Goal: Information Seeking & Learning: Learn about a topic

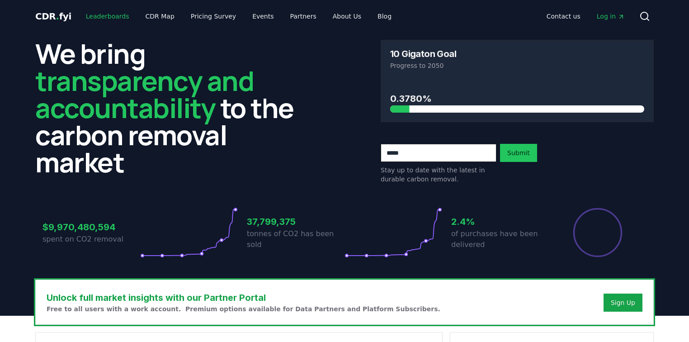
click at [112, 18] on link "Leaderboards" at bounding box center [108, 16] width 58 height 16
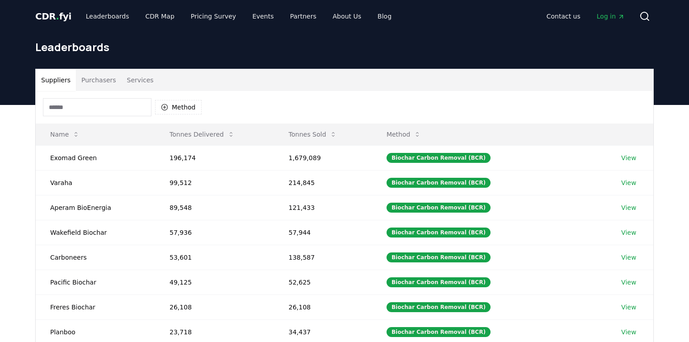
click at [112, 85] on button "Purchasers" at bounding box center [99, 80] width 46 height 22
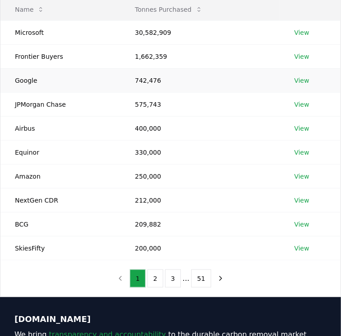
scroll to position [109, 0]
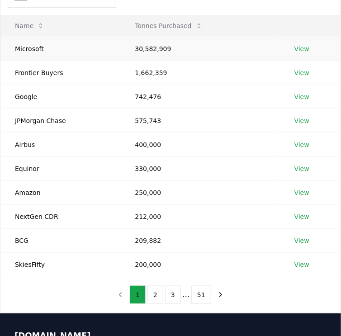
click at [307, 51] on link "View" at bounding box center [301, 48] width 15 height 9
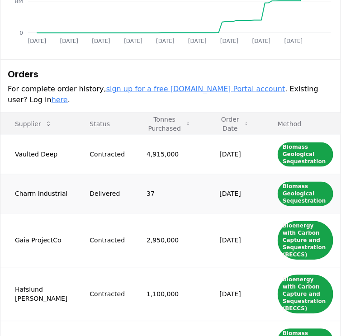
scroll to position [217, 0]
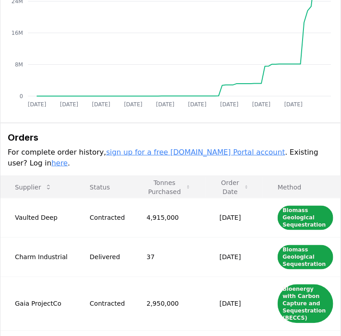
click at [68, 159] on link "here" at bounding box center [60, 163] width 16 height 9
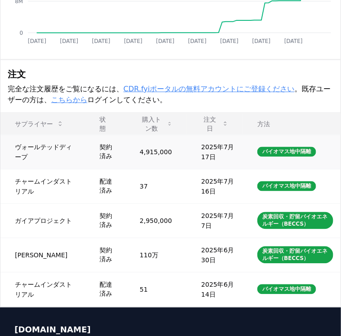
scroll to position [326, 0]
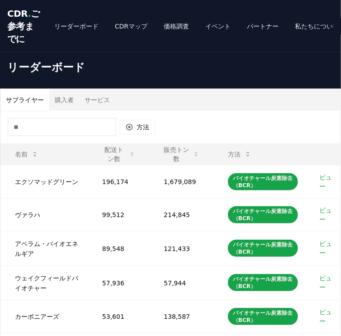
scroll to position [36, 0]
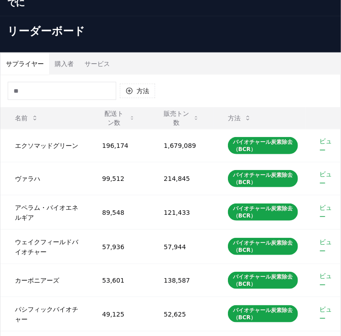
click at [55, 67] on font "購入者" at bounding box center [64, 63] width 19 height 7
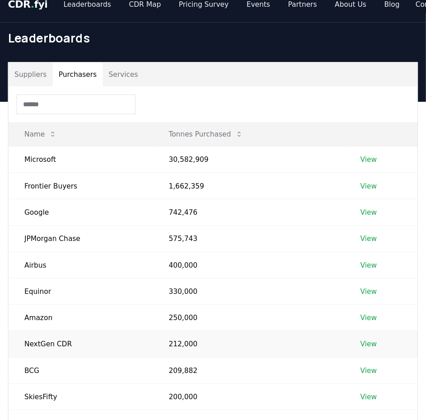
scroll to position [0, 0]
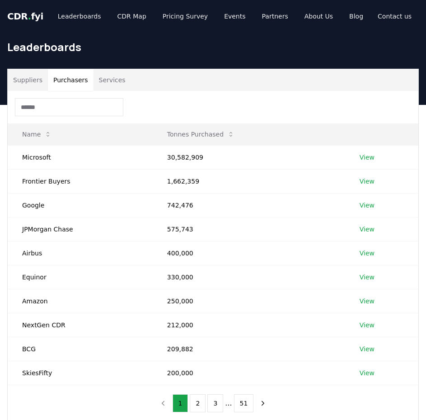
click at [292, 113] on div at bounding box center [213, 107] width 411 height 33
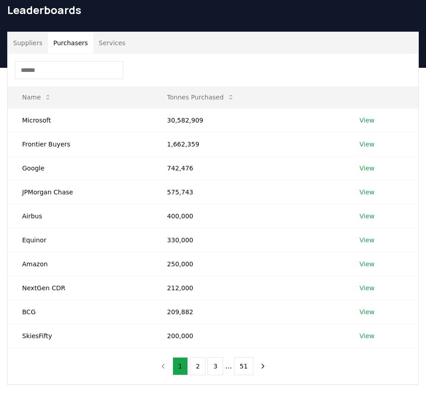
scroll to position [45, 0]
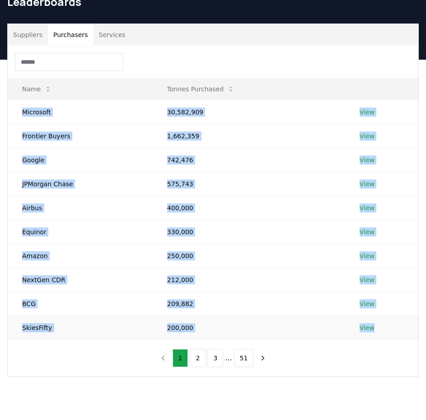
drag, startPoint x: 23, startPoint y: 111, endPoint x: 383, endPoint y: 336, distance: 424.4
click at [341, 336] on tbody "Microsoft 30,582,909 View Frontier Buyers 1,662,359 View Google 742,476 View JP…" at bounding box center [213, 220] width 411 height 240
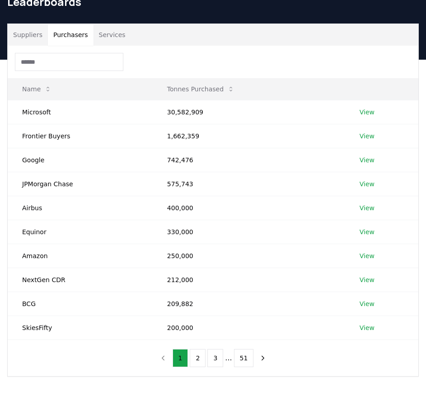
click at [341, 336] on div "Name Tonnes Purchased Microsoft 30,582,909 View Frontier Buyers 1,662,359 View …" at bounding box center [213, 211] width 411 height 331
click at [341, 109] on link "View" at bounding box center [367, 112] width 15 height 9
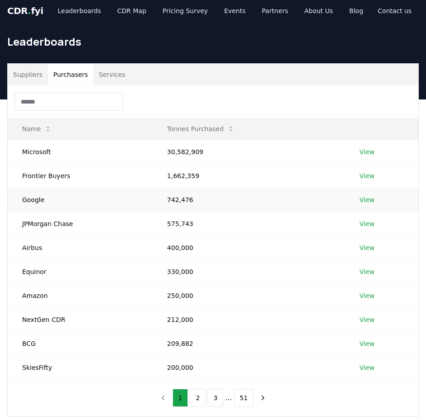
scroll to position [0, 0]
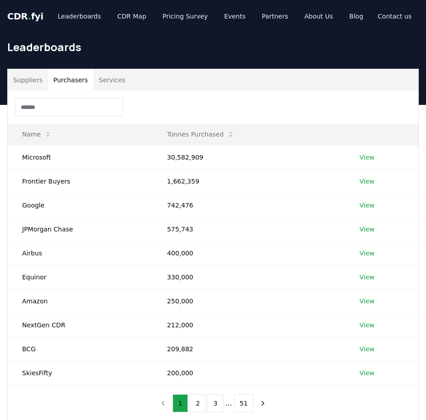
click at [176, 99] on div at bounding box center [213, 107] width 411 height 33
click at [170, 112] on div at bounding box center [213, 107] width 411 height 33
click at [25, 81] on button "Suppliers" at bounding box center [28, 80] width 40 height 22
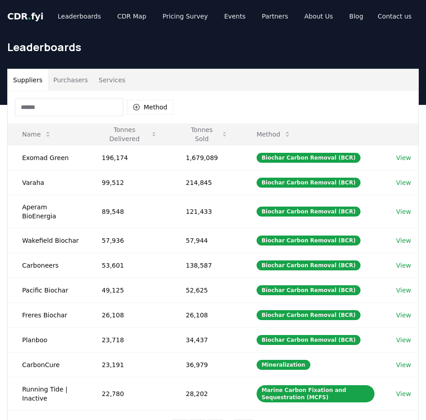
click at [72, 81] on button "Purchasers" at bounding box center [71, 80] width 46 height 22
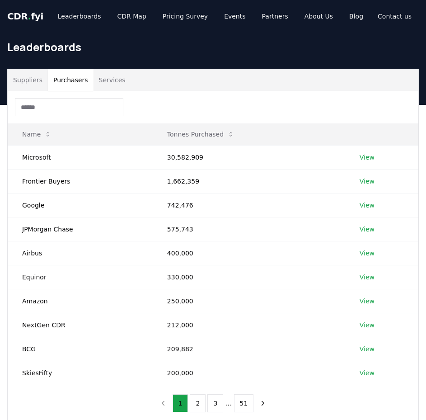
click at [104, 80] on button "Services" at bounding box center [113, 80] width 38 height 22
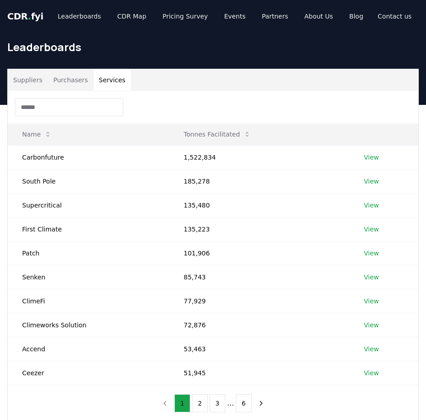
click at [78, 80] on button "Purchasers" at bounding box center [71, 80] width 46 height 22
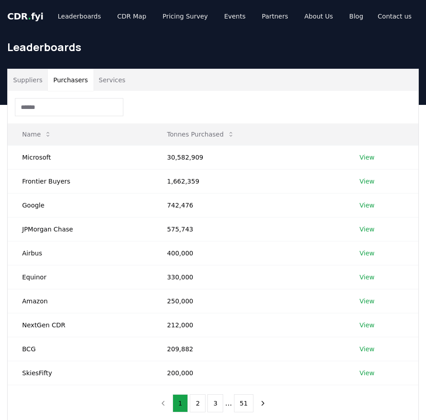
click at [155, 88] on div "Suppliers Purchasers Services" at bounding box center [213, 80] width 411 height 22
click at [240, 95] on div at bounding box center [213, 107] width 411 height 33
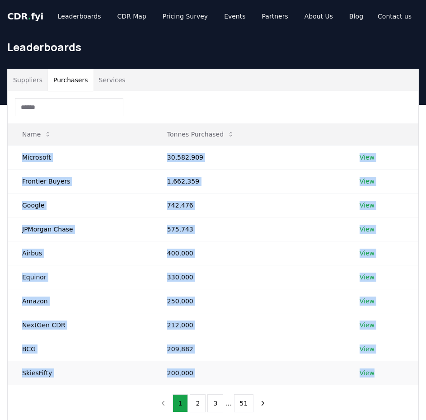
drag, startPoint x: 19, startPoint y: 156, endPoint x: 379, endPoint y: 366, distance: 416.5
click at [341, 336] on tbody "Microsoft 30,582,909 View Frontier Buyers 1,662,359 View Google 742,476 View JP…" at bounding box center [213, 265] width 411 height 240
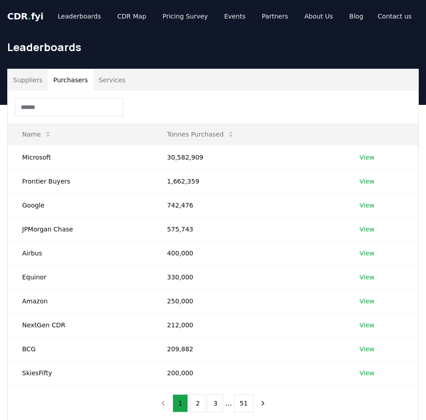
click at [170, 109] on div at bounding box center [213, 107] width 411 height 33
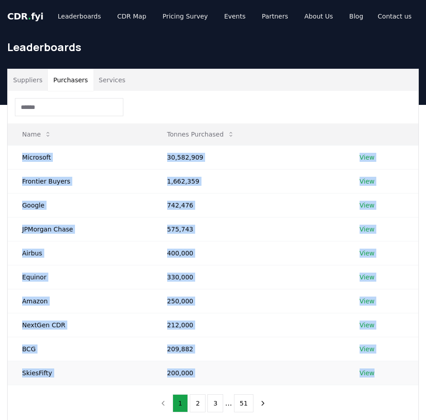
drag, startPoint x: 23, startPoint y: 156, endPoint x: 390, endPoint y: 367, distance: 422.8
click at [341, 336] on tbody "Microsoft 30,582,909 View Frontier Buyers 1,662,359 View Google 742,476 View JP…" at bounding box center [213, 265] width 411 height 240
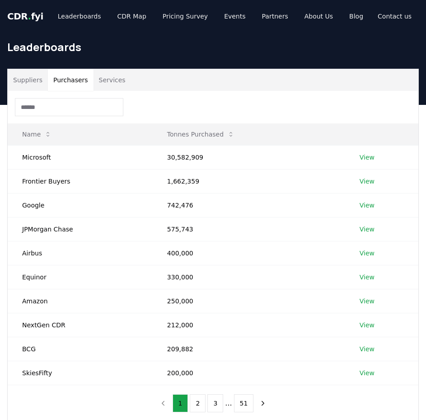
click at [341, 102] on div at bounding box center [213, 107] width 411 height 33
click at [341, 156] on link "View" at bounding box center [367, 157] width 15 height 9
click at [284, 110] on div at bounding box center [213, 107] width 411 height 33
click at [341, 105] on div at bounding box center [213, 107] width 411 height 33
click at [303, 100] on div at bounding box center [213, 107] width 411 height 33
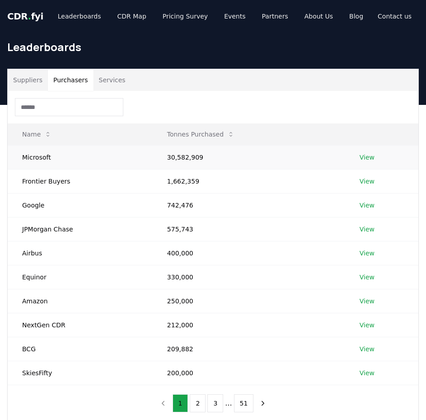
click at [341, 161] on link "View" at bounding box center [367, 157] width 15 height 9
click at [341, 181] on link "View" at bounding box center [367, 181] width 15 height 9
click at [203, 336] on button "2" at bounding box center [198, 403] width 16 height 18
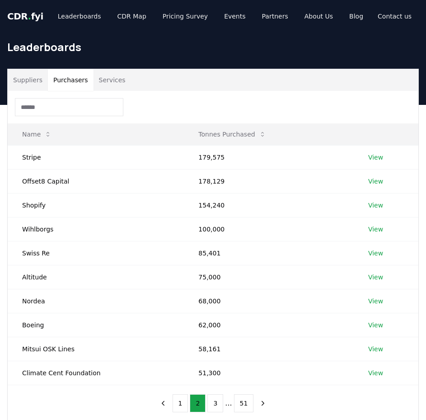
click at [341, 114] on div at bounding box center [213, 107] width 411 height 33
click at [270, 94] on div at bounding box center [213, 107] width 411 height 33
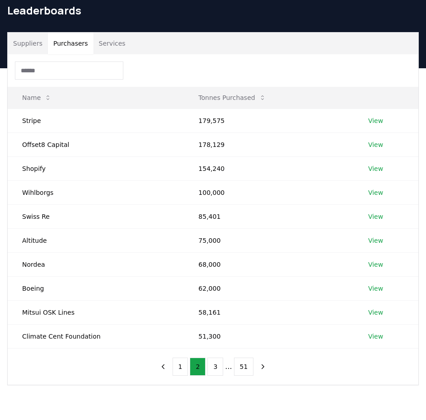
scroll to position [45, 0]
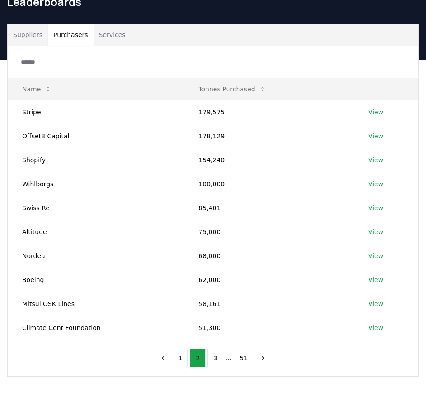
click at [121, 336] on div "Name Tonnes Purchased Stripe 179,575 View Offset8 Capital 178,129 View Shopify …" at bounding box center [213, 211] width 411 height 331
click at [341, 110] on link "View" at bounding box center [376, 112] width 15 height 9
click at [233, 62] on div at bounding box center [213, 62] width 411 height 33
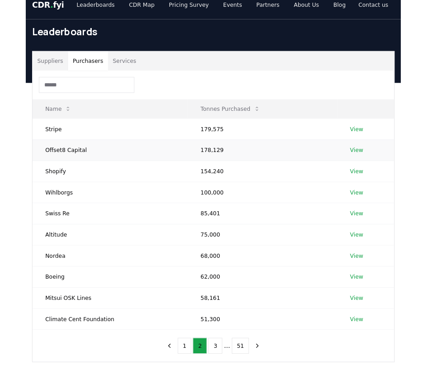
scroll to position [0, 0]
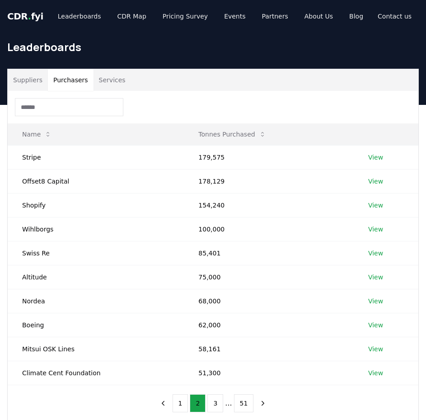
click at [154, 95] on div at bounding box center [213, 107] width 411 height 33
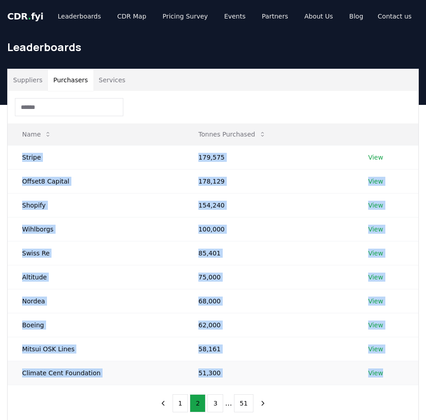
drag, startPoint x: 21, startPoint y: 156, endPoint x: 399, endPoint y: 368, distance: 432.9
click at [341, 336] on tbody "Stripe 179,575 View Offset8 Capital 178,129 View Shopify 154,240 View Wihlborgs…" at bounding box center [213, 265] width 411 height 240
click at [219, 336] on button "3" at bounding box center [216, 403] width 16 height 18
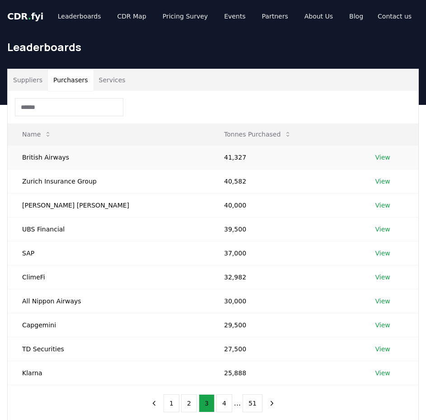
click at [341, 156] on link "View" at bounding box center [383, 157] width 15 height 9
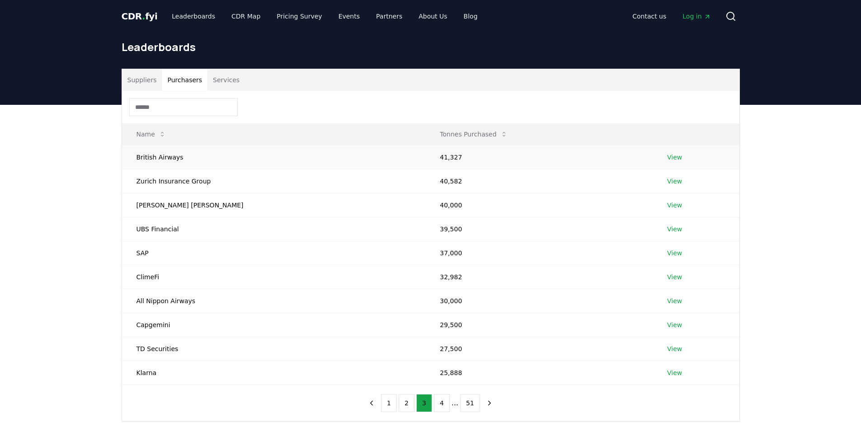
click at [341, 158] on link "View" at bounding box center [674, 157] width 15 height 9
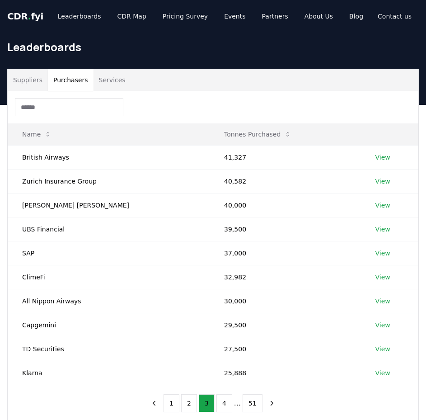
click at [189, 101] on div at bounding box center [213, 107] width 411 height 33
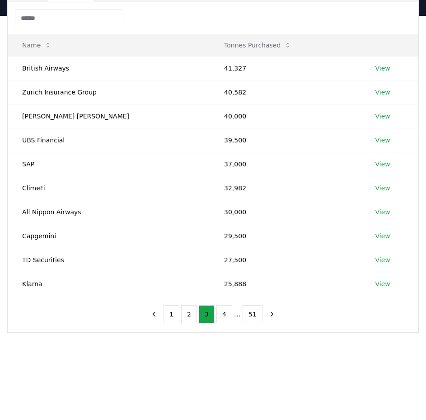
scroll to position [136, 0]
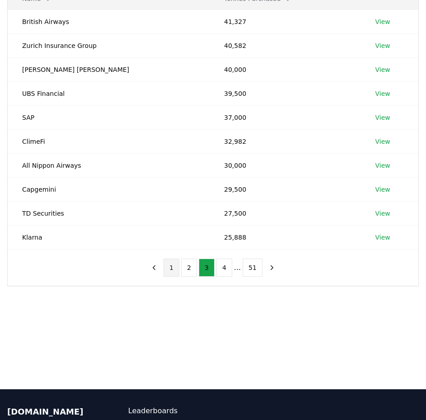
click at [179, 266] on button "1" at bounding box center [172, 268] width 16 height 18
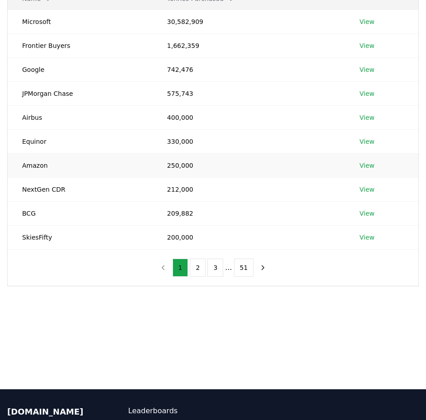
scroll to position [0, 0]
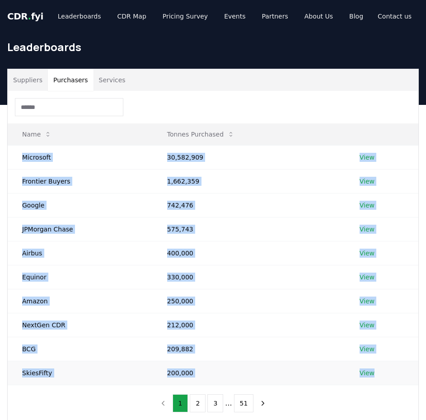
drag, startPoint x: 23, startPoint y: 157, endPoint x: 400, endPoint y: 379, distance: 436.8
click at [341, 336] on tbody "Microsoft 30,582,909 View Frontier Buyers 1,662,359 View Google 742,476 View JP…" at bounding box center [213, 265] width 411 height 240
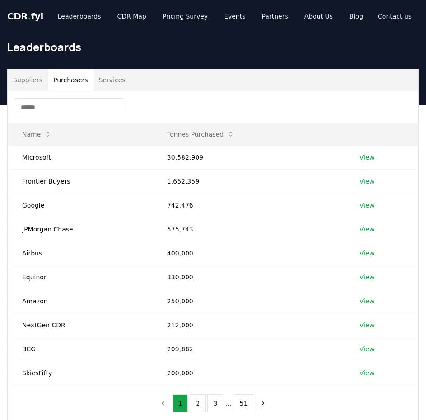
click at [211, 105] on div at bounding box center [213, 107] width 411 height 33
click at [206, 129] on button "Tonnes Purchased" at bounding box center [201, 134] width 82 height 18
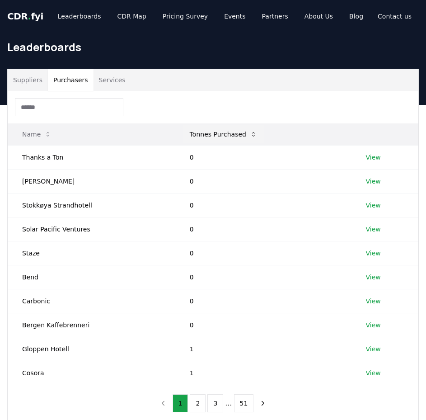
click at [207, 132] on button "Tonnes Purchased" at bounding box center [224, 134] width 82 height 18
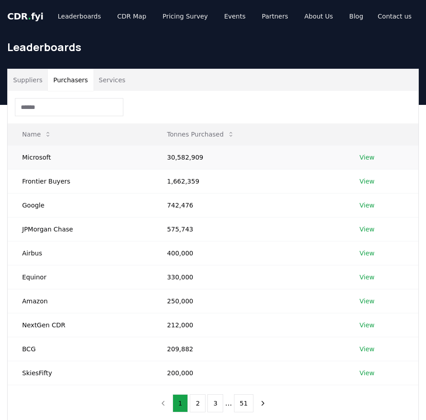
click at [341, 157] on link "View" at bounding box center [367, 157] width 15 height 9
click at [341, 183] on link "View" at bounding box center [367, 181] width 15 height 9
click at [341, 204] on link "View" at bounding box center [367, 205] width 15 height 9
click at [341, 230] on link "View" at bounding box center [367, 229] width 15 height 9
click at [341, 256] on link "View" at bounding box center [367, 253] width 15 height 9
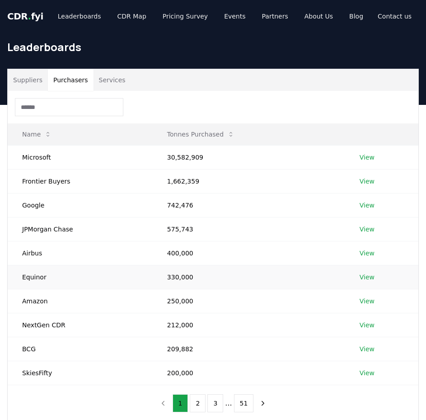
click at [341, 274] on link "View" at bounding box center [367, 277] width 15 height 9
click at [341, 299] on link "View" at bounding box center [367, 301] width 15 height 9
click at [341, 324] on link "View" at bounding box center [367, 325] width 15 height 9
click at [341, 336] on td "View" at bounding box center [381, 349] width 73 height 24
click at [341, 336] on link "View" at bounding box center [367, 349] width 15 height 9
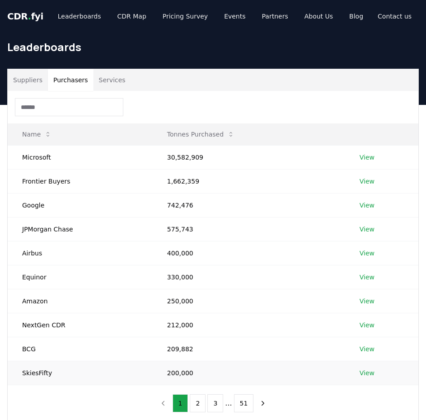
click at [341, 336] on link "View" at bounding box center [367, 373] width 15 height 9
drag, startPoint x: 21, startPoint y: 156, endPoint x: 379, endPoint y: 369, distance: 416.7
click at [341, 336] on tbody "Microsoft 30,582,909 View Frontier Buyers 1,662,359 View Google 742,476 View JP…" at bounding box center [213, 265] width 411 height 240
copy thead "Name Tonnes Purchased"
click at [268, 103] on div at bounding box center [213, 107] width 411 height 33
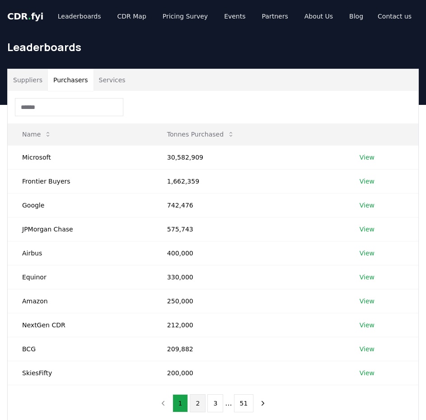
click at [199, 336] on button "2" at bounding box center [198, 403] width 16 height 18
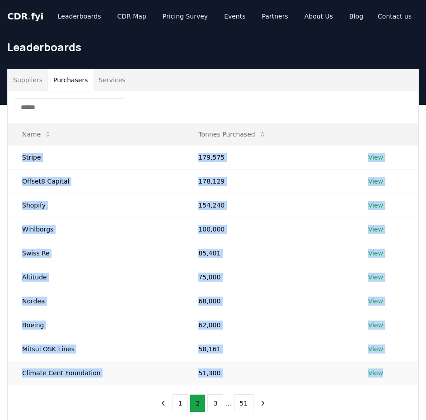
drag, startPoint x: 22, startPoint y: 156, endPoint x: 396, endPoint y: 374, distance: 432.7
click at [341, 336] on tbody "Stripe 179,575 View Offset8 Capital 178,129 View Shopify 154,240 View Wihlborgs…" at bounding box center [213, 265] width 411 height 240
copy tbody "Stripe 179,575 View Offset8 Capital 178,129 View Shopify 154,240 View Wihlborgs…"
click at [221, 336] on button "3" at bounding box center [216, 403] width 16 height 18
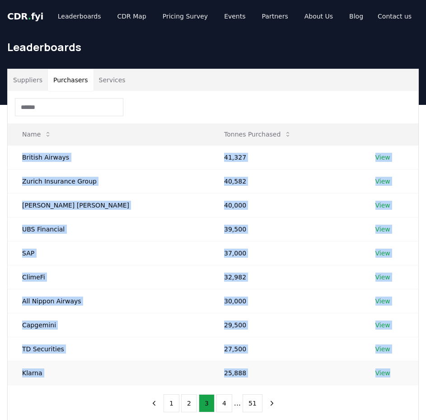
drag, startPoint x: 24, startPoint y: 157, endPoint x: 387, endPoint y: 371, distance: 421.4
click at [341, 336] on tbody "British Airways 41,327 View Zurich Insurance Group 40,582 View Morgan Stanley 4…" at bounding box center [213, 265] width 411 height 240
copy tbody "British Airways 41,327 View Zurich Insurance Group 40,582 View Morgan Stanley 4…"
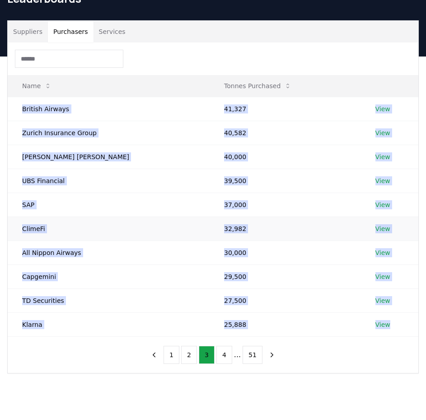
scroll to position [90, 0]
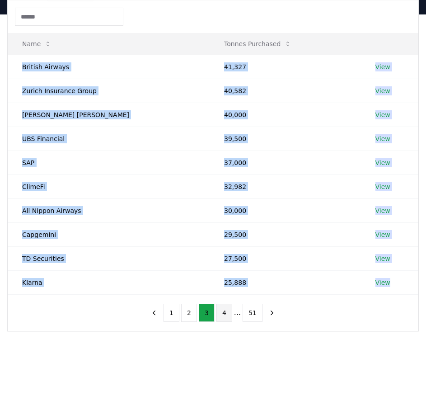
click at [227, 312] on button "4" at bounding box center [225, 313] width 16 height 18
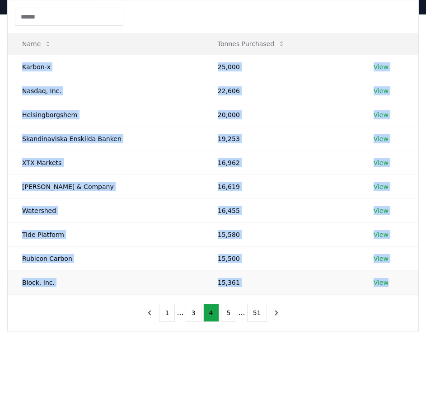
drag, startPoint x: 21, startPoint y: 65, endPoint x: 387, endPoint y: 284, distance: 426.5
click at [341, 284] on tbody "Karbon-x 25,000 View Nasdaq, Inc. 22,606 View Helsingborgshem 20,000 View Skand…" at bounding box center [213, 175] width 411 height 240
copy tbody "Karbon-x 25,000 View Nasdaq, Inc. 22,606 View Helsingborgshem 20,000 View Skand…"
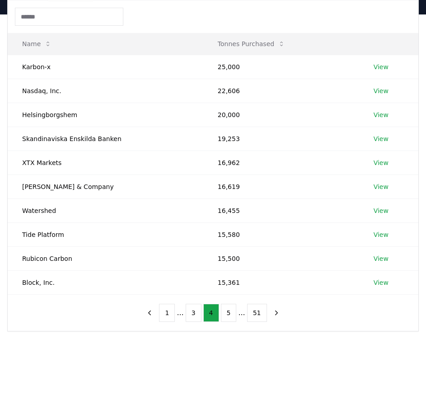
drag, startPoint x: 222, startPoint y: 368, endPoint x: 229, endPoint y: 370, distance: 6.7
click at [222, 336] on main "Suppliers Purchasers Services Name Tonnes Purchased Karbon-x 25,000 View Nasdaq…" at bounding box center [213, 224] width 426 height 420
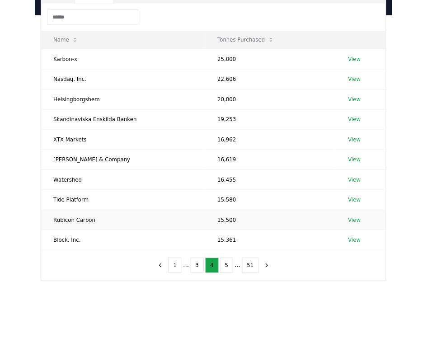
scroll to position [0, 0]
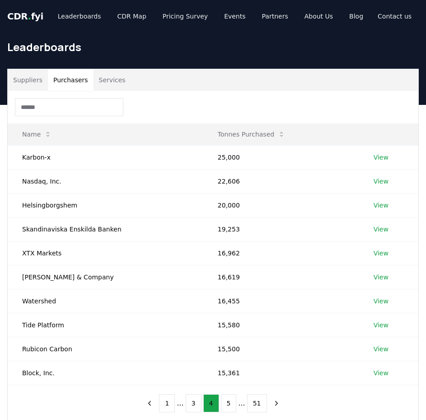
click at [210, 99] on div at bounding box center [213, 107] width 411 height 33
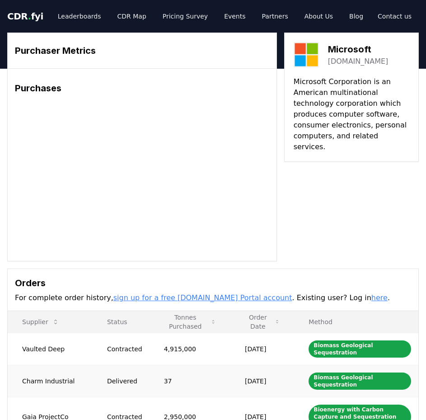
scroll to position [181, 0]
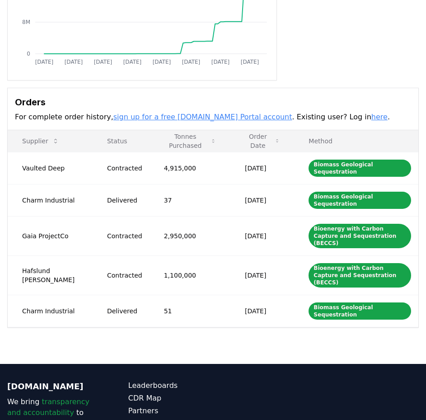
drag, startPoint x: 22, startPoint y: 161, endPoint x: 404, endPoint y: 316, distance: 412.8
click at [346, 96] on div "Orders For complete order history, sign up for a free CDR.fyi Portal account . …" at bounding box center [213, 109] width 411 height 42
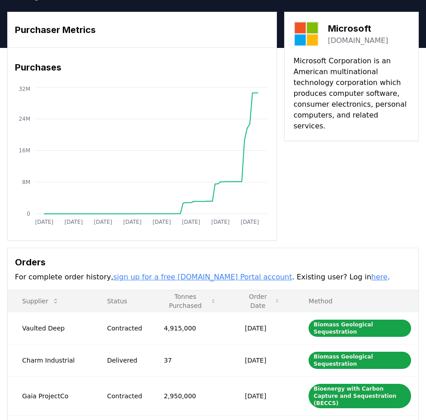
scroll to position [0, 0]
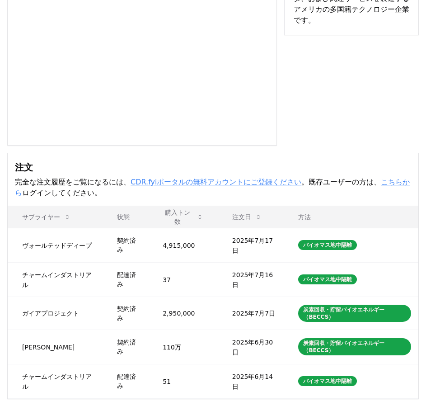
scroll to position [103, 0]
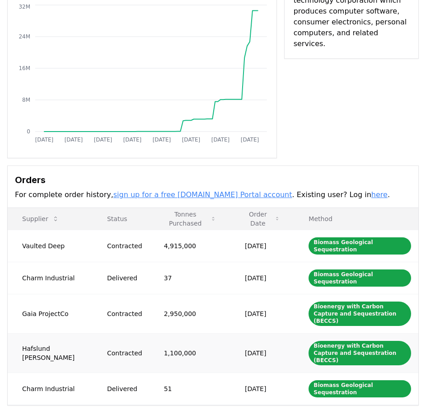
drag, startPoint x: 22, startPoint y: 239, endPoint x: 197, endPoint y: 329, distance: 196.6
click at [370, 175] on h3 "Orders" at bounding box center [213, 180] width 397 height 14
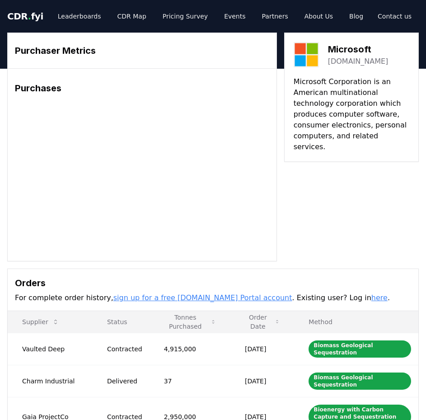
scroll to position [90, 0]
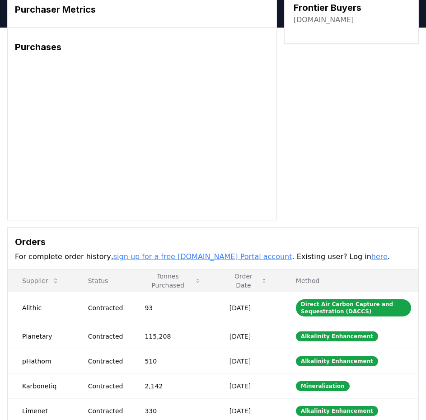
scroll to position [90, 0]
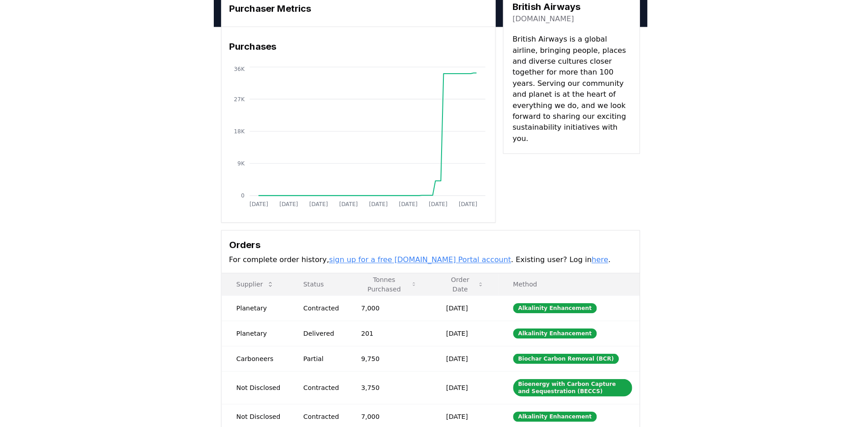
scroll to position [90, 0]
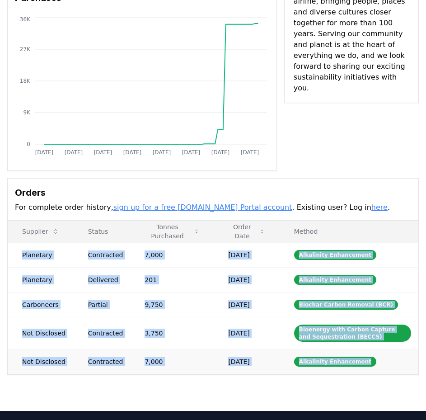
drag, startPoint x: 23, startPoint y: 254, endPoint x: 366, endPoint y: 368, distance: 362.2
click at [366, 368] on tbody "Planetary Contracted 7,000 Sep 20, 2025 Alkalinity Enhancement Planetary Delive…" at bounding box center [213, 308] width 411 height 132
click at [372, 208] on link "here" at bounding box center [380, 207] width 16 height 9
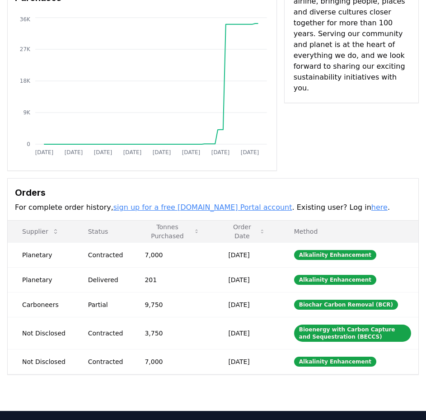
drag, startPoint x: 223, startPoint y: 188, endPoint x: 264, endPoint y: 201, distance: 43.1
click at [223, 188] on h3 "Orders" at bounding box center [213, 193] width 397 height 14
click at [372, 211] on link "here" at bounding box center [380, 207] width 16 height 9
click at [222, 208] on link "sign up for a free [DOMAIN_NAME] Portal account" at bounding box center [203, 207] width 179 height 9
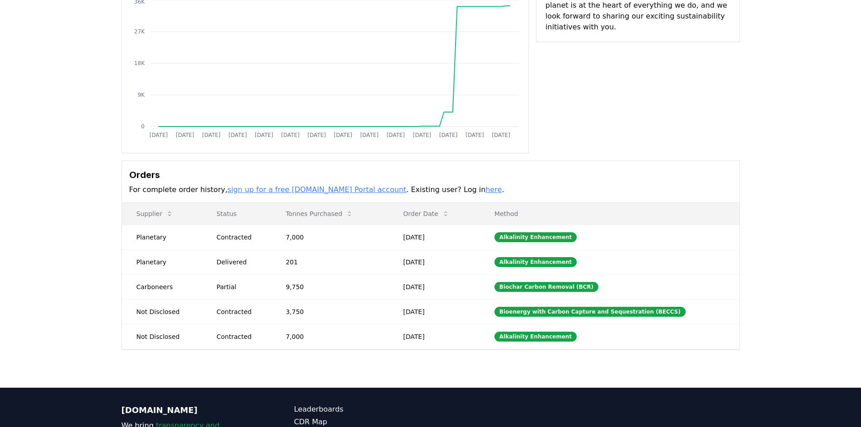
scroll to position [213, 0]
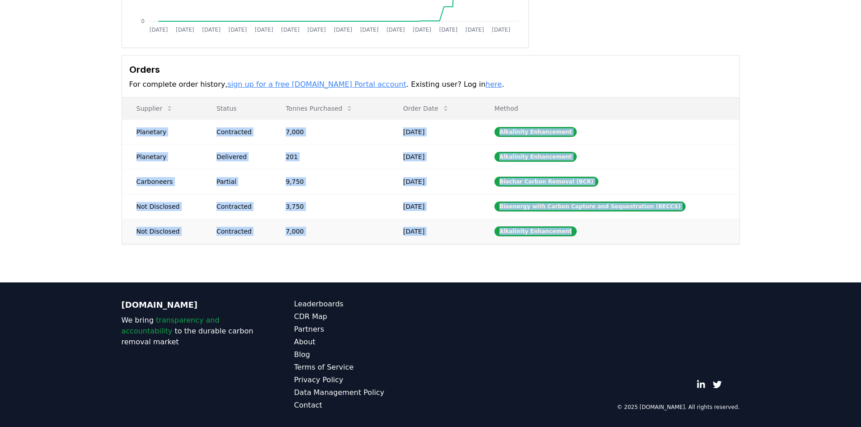
drag, startPoint x: 136, startPoint y: 131, endPoint x: 611, endPoint y: 233, distance: 486.1
click at [426, 233] on tbody "Planetary Contracted 7,000 Sep 20, 2025 Alkalinity Enhancement Planetary Delive…" at bounding box center [431, 181] width 618 height 124
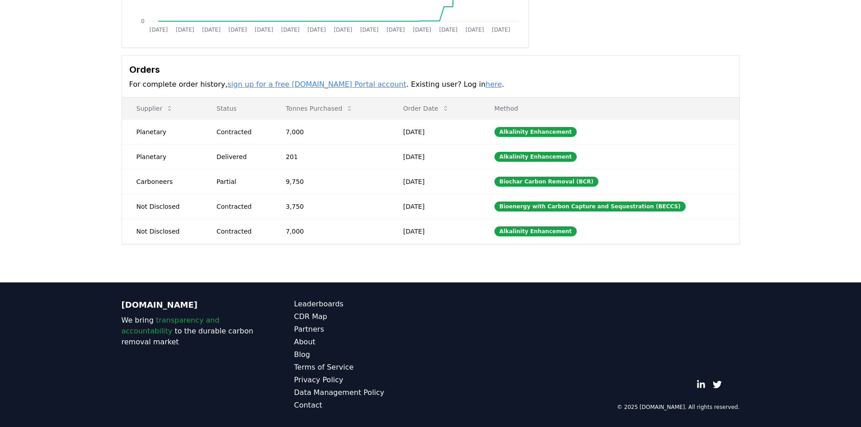
click at [399, 263] on div "Purchaser Metrics Purchases Jan 2019 Jul 2019 Jan 2020 Jul 2020 Jan 2021 Jul 20…" at bounding box center [430, 68] width 861 height 426
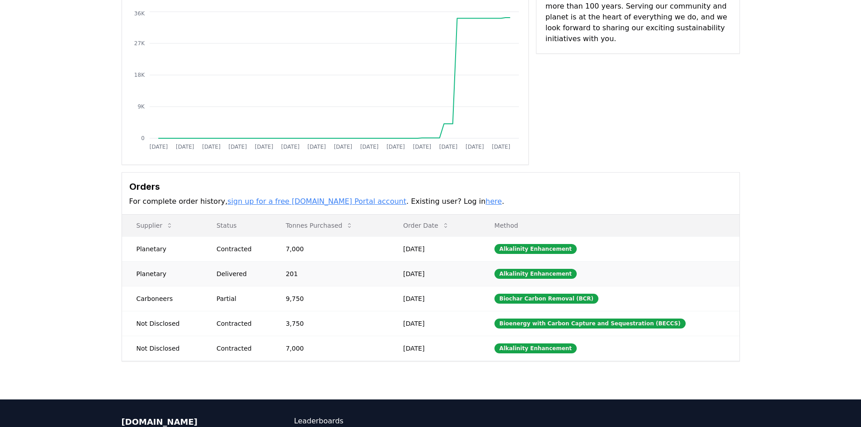
scroll to position [0, 0]
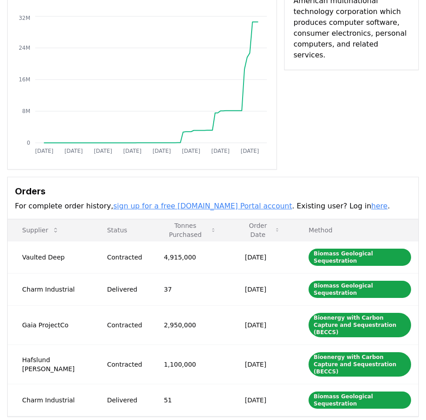
scroll to position [226, 0]
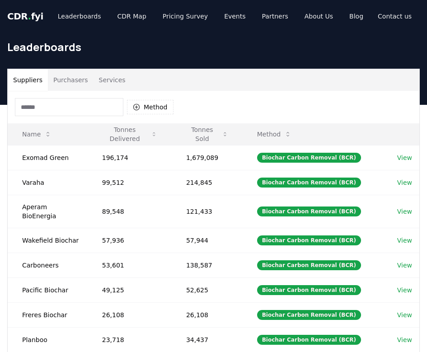
click at [69, 76] on button "Purchasers" at bounding box center [71, 80] width 46 height 22
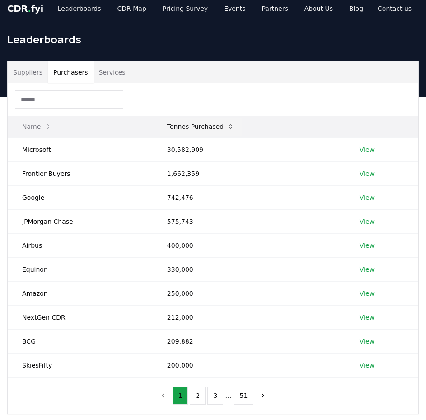
scroll to position [45, 0]
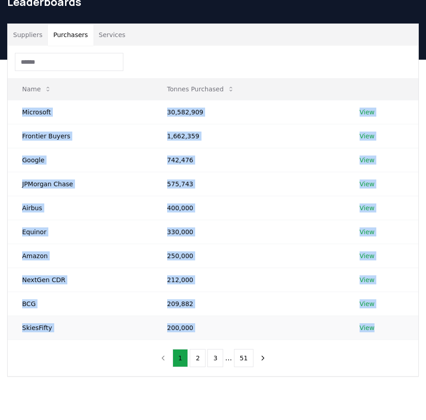
drag, startPoint x: 21, startPoint y: 110, endPoint x: 398, endPoint y: 334, distance: 438.2
click at [398, 334] on tbody "Microsoft 30,582,909 View Frontier Buyers 1,662,359 View Google 742,476 View JP…" at bounding box center [213, 220] width 411 height 240
copy tbody "Microsoft 30,582,909 View Frontier Buyers 1,662,359 View Google 742,476 View JP…"
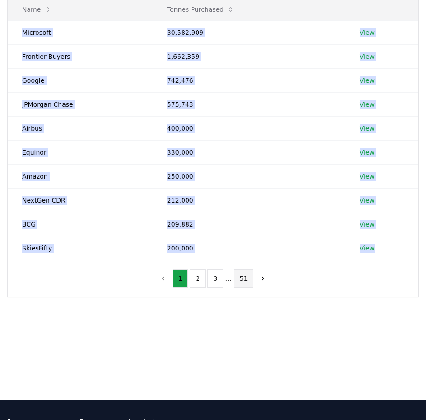
scroll to position [136, 0]
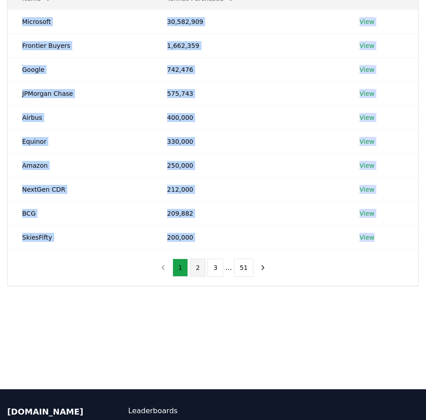
click at [205, 269] on button "2" at bounding box center [198, 268] width 16 height 18
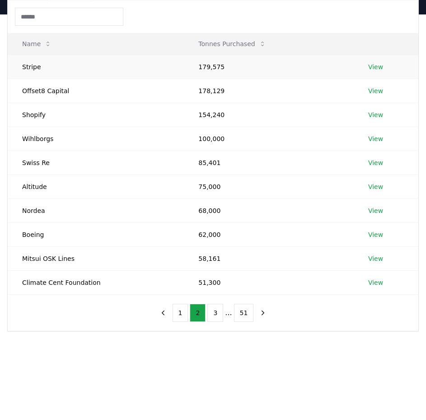
scroll to position [45, 0]
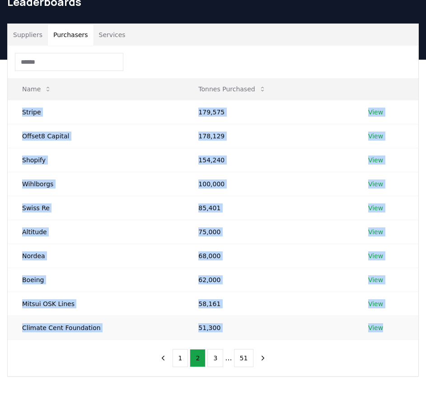
drag, startPoint x: 24, startPoint y: 110, endPoint x: 416, endPoint y: 323, distance: 446.4
click at [416, 323] on tbody "Stripe 179,575 View Offset8 Capital 178,129 View Shopify 154,240 View Wihlborgs…" at bounding box center [213, 220] width 411 height 240
copy tbody "Stripe 179,575 View Offset8 Capital 178,129 View Shopify 154,240 View Wihlborgs…"
click at [179, 352] on button "1" at bounding box center [181, 358] width 16 height 18
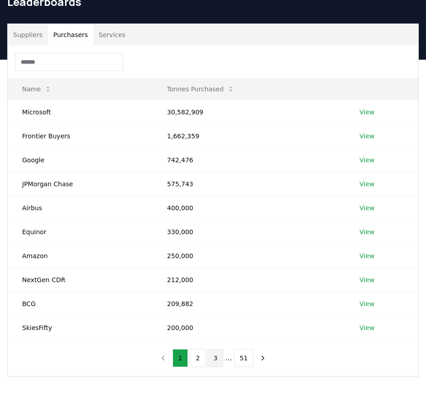
click at [219, 352] on button "3" at bounding box center [216, 358] width 16 height 18
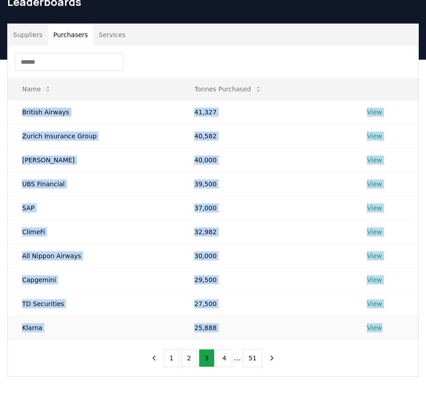
drag, startPoint x: 23, startPoint y: 110, endPoint x: 390, endPoint y: 327, distance: 426.6
click at [390, 327] on tbody "British Airways 41,327 View Zurich Insurance Group 40,582 View Morgan Stanley 4…" at bounding box center [213, 220] width 411 height 240
copy tbody "British Airways 41,327 View Zurich Insurance Group 40,582 View Morgan Stanley 4…"
drag, startPoint x: 175, startPoint y: 357, endPoint x: 173, endPoint y: 353, distance: 4.7
click at [175, 352] on button "1" at bounding box center [172, 358] width 16 height 18
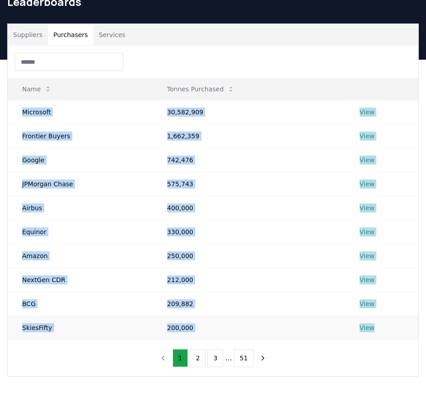
drag, startPoint x: 28, startPoint y: 118, endPoint x: 384, endPoint y: 324, distance: 411.5
click at [384, 324] on tbody "Microsoft 30,582,909 View Frontier Buyers 1,662,359 View Google 742,476 View JP…" at bounding box center [213, 220] width 411 height 240
copy tbody "Microsoft 30,582,909 View Frontier Buyers 1,662,359 View Google 742,476 View JP…"
click at [182, 352] on button "1" at bounding box center [181, 358] width 16 height 18
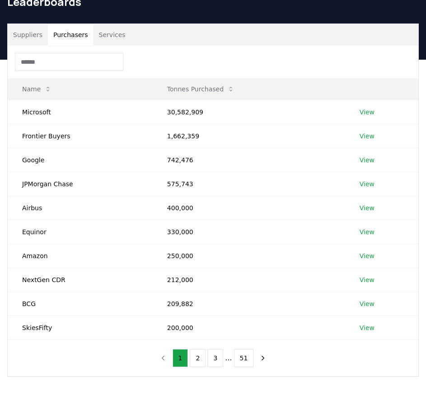
click at [318, 54] on div at bounding box center [213, 62] width 411 height 33
click at [362, 111] on link "View" at bounding box center [367, 112] width 15 height 9
click at [322, 56] on div at bounding box center [213, 62] width 411 height 33
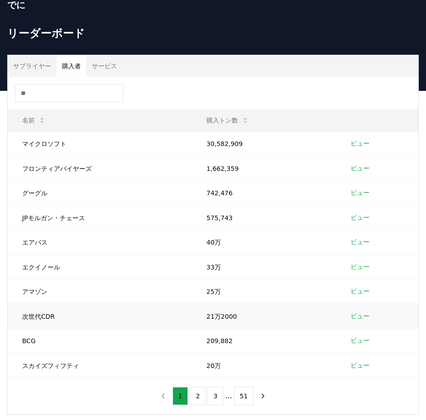
scroll to position [0, 0]
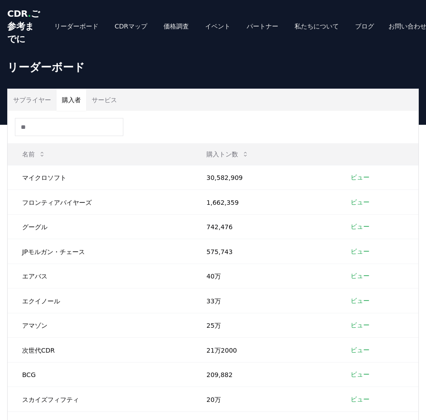
click at [237, 142] on div at bounding box center [213, 127] width 411 height 33
drag, startPoint x: 391, startPoint y: 110, endPoint x: 405, endPoint y: 107, distance: 13.9
click at [391, 110] on div "サプライヤー 購入者 サービス" at bounding box center [213, 100] width 411 height 22
click at [288, 89] on div "リーダーボード" at bounding box center [213, 70] width 426 height 36
click at [314, 111] on div "サプライヤー 購入者 サービス" at bounding box center [213, 100] width 411 height 22
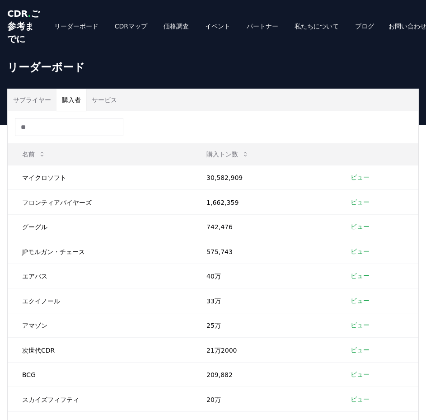
click at [316, 107] on div "サプライヤー 購入者 サービス" at bounding box center [213, 100] width 411 height 22
click at [360, 181] on font "ビュー" at bounding box center [360, 177] width 19 height 7
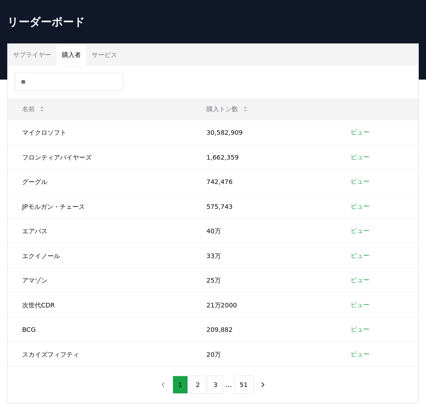
scroll to position [48, 0]
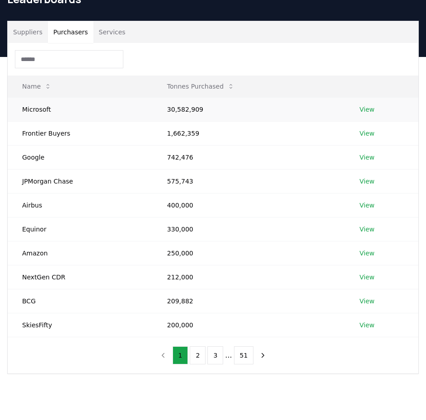
click at [363, 109] on link "View" at bounding box center [367, 109] width 15 height 9
click at [364, 132] on link "View" at bounding box center [367, 133] width 15 height 9
click at [364, 159] on link "View" at bounding box center [367, 157] width 15 height 9
click at [368, 181] on link "View" at bounding box center [367, 181] width 15 height 9
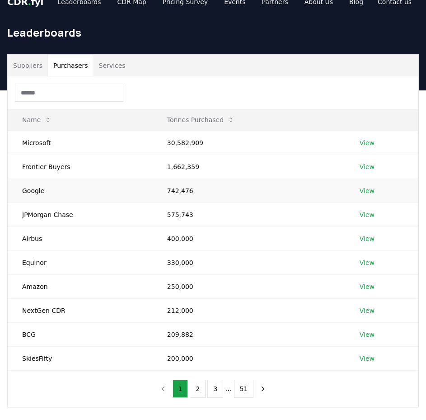
scroll to position [0, 0]
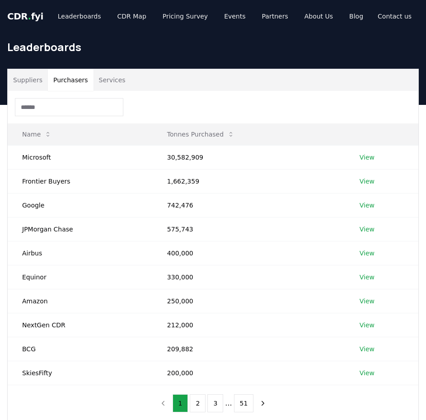
click at [178, 39] on div "Leaderboards" at bounding box center [213, 51] width 426 height 36
click at [88, 17] on link "Leaderboards" at bounding box center [80, 16] width 58 height 16
click at [35, 85] on button "Suppliers" at bounding box center [28, 80] width 40 height 22
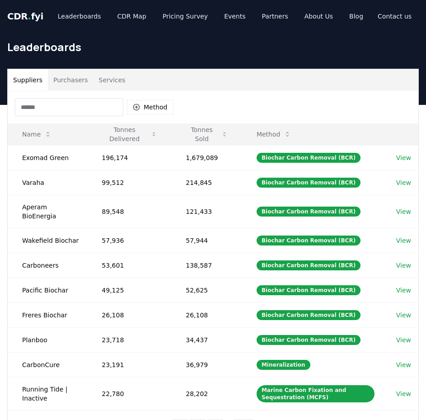
click at [236, 99] on div "Method" at bounding box center [213, 107] width 411 height 33
click at [213, 105] on div "Method" at bounding box center [213, 107] width 411 height 33
click at [226, 108] on div "Method" at bounding box center [213, 107] width 411 height 33
click at [327, 92] on div "Method" at bounding box center [213, 107] width 411 height 33
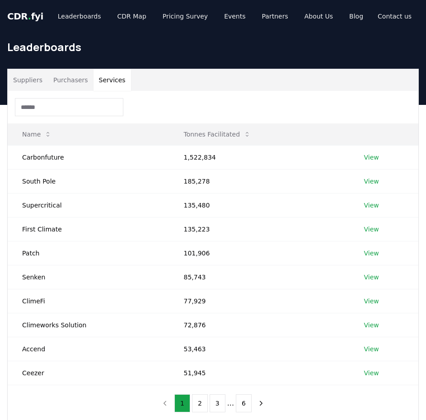
click at [102, 76] on button "Services" at bounding box center [113, 80] width 38 height 22
click at [24, 81] on button "Suppliers" at bounding box center [28, 80] width 40 height 22
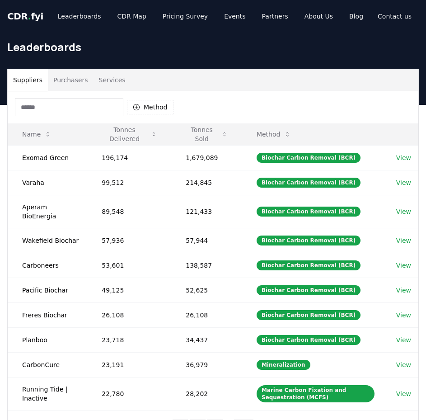
click at [211, 81] on div "Suppliers Purchasers Services" at bounding box center [213, 80] width 411 height 22
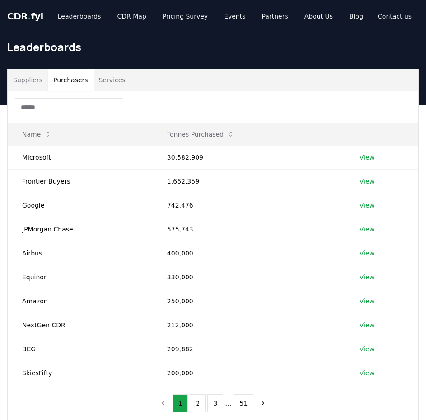
click at [60, 82] on button "Purchasers" at bounding box center [71, 80] width 46 height 22
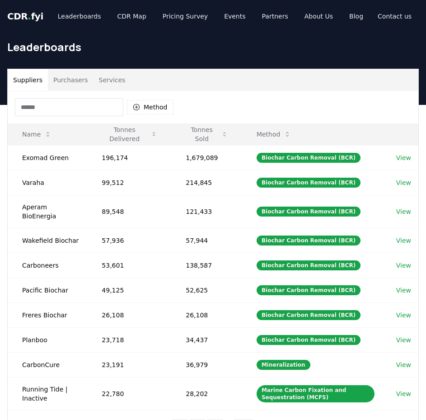
click at [31, 85] on button "Suppliers" at bounding box center [28, 80] width 40 height 22
click at [206, 106] on div "Method" at bounding box center [213, 107] width 411 height 33
click at [226, 104] on div "Method" at bounding box center [213, 107] width 411 height 33
click at [237, 101] on div "Method" at bounding box center [213, 107] width 411 height 33
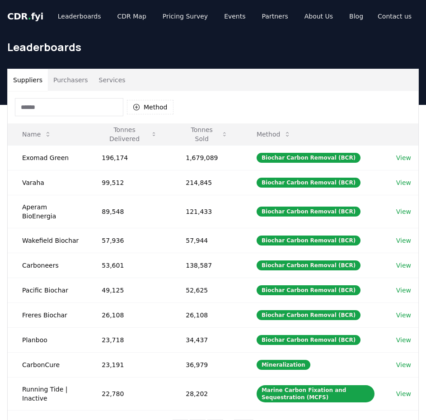
click at [237, 101] on div "Method" at bounding box center [213, 107] width 411 height 33
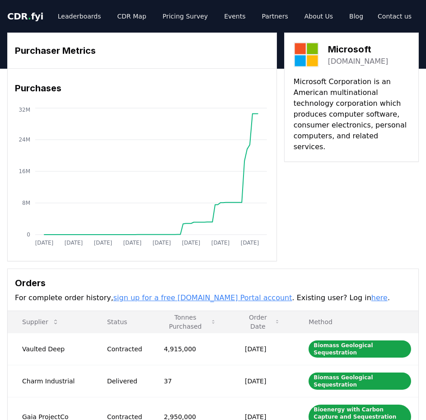
drag, startPoint x: 330, startPoint y: 48, endPoint x: 371, endPoint y: 48, distance: 41.6
click at [372, 52] on h3 "Microsoft" at bounding box center [358, 50] width 61 height 14
drag, startPoint x: 371, startPoint y: 49, endPoint x: 325, endPoint y: 49, distance: 45.7
click at [325, 49] on div "Microsoft [DOMAIN_NAME]" at bounding box center [352, 54] width 116 height 25
copy h3 "Microsoft"
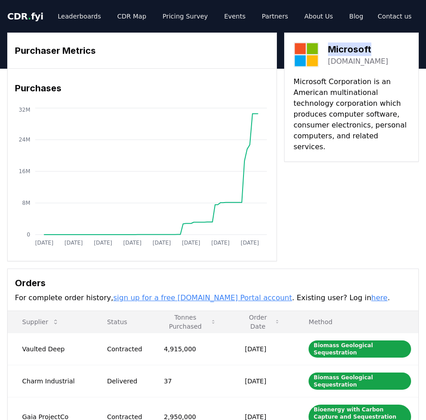
scroll to position [181, 0]
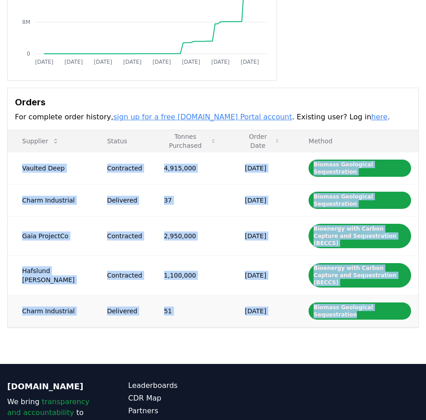
drag, startPoint x: 21, startPoint y: 161, endPoint x: 397, endPoint y: 290, distance: 397.3
click at [397, 290] on tbody "Vaulted Deep Contracted 4,915,000 Jul 17, 2025 Biomass Geological Sequestration…" at bounding box center [213, 239] width 411 height 175
copy tbody "Vaulted Deep Contracted 4,915,000 Jul 17, 2025 Biomass Geological Sequestration…"
click at [330, 95] on div "Orders For complete order history, sign up for a free CDR.fyi Portal account . …" at bounding box center [213, 109] width 411 height 42
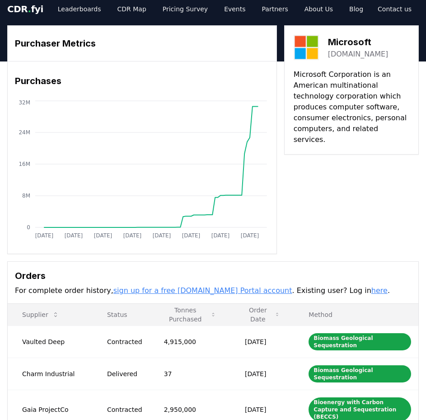
scroll to position [0, 0]
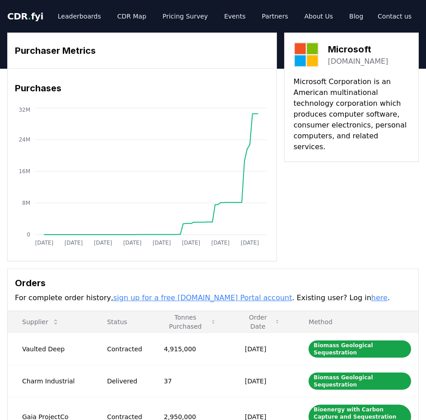
drag, startPoint x: 331, startPoint y: 49, endPoint x: 381, endPoint y: 48, distance: 50.2
drag, startPoint x: 372, startPoint y: 50, endPoint x: 330, endPoint y: 49, distance: 42.1
click at [330, 49] on h3 "Microsoft" at bounding box center [358, 50] width 61 height 14
copy h3 "Microsoft"
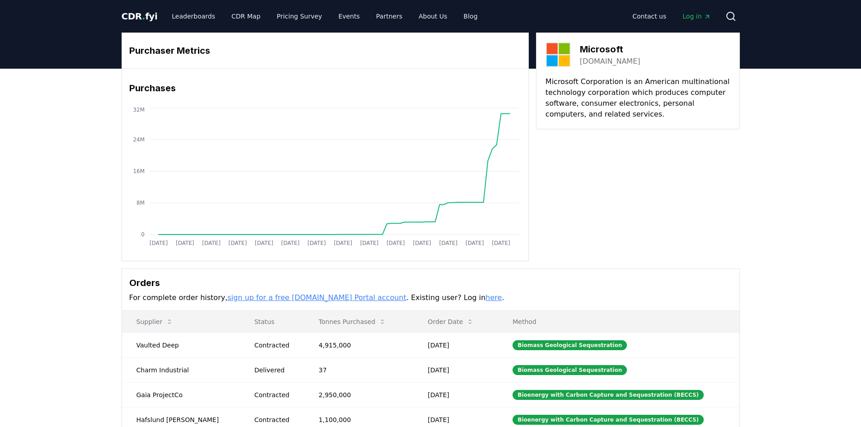
click at [426, 196] on div "Purchaser Metrics Purchases [DATE] [DATE] [DATE] [DATE] [DATE] [DATE] [DATE] [D…" at bounding box center [431, 147] width 619 height 229
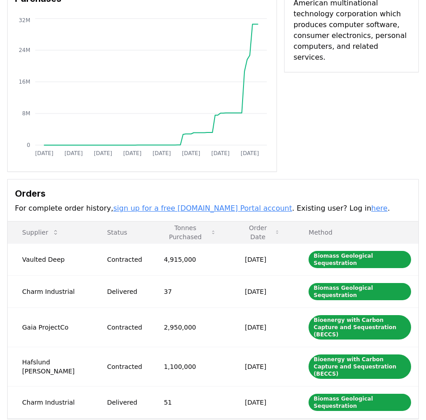
scroll to position [136, 0]
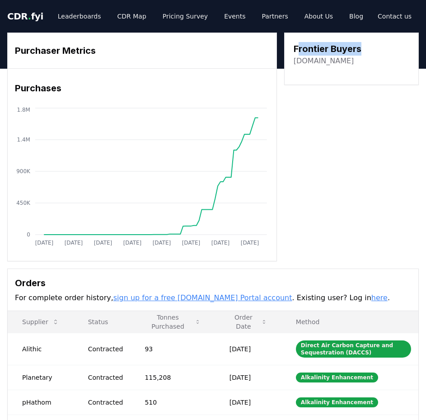
drag, startPoint x: 296, startPoint y: 50, endPoint x: 369, endPoint y: 53, distance: 72.9
click at [369, 53] on div "Frontier Buyers [DOMAIN_NAME]" at bounding box center [352, 54] width 116 height 24
click at [363, 51] on div "Frontier Buyers [DOMAIN_NAME]" at bounding box center [352, 54] width 116 height 24
drag, startPoint x: 361, startPoint y: 48, endPoint x: 292, endPoint y: 45, distance: 68.8
click at [292, 45] on div "Frontier Buyers frontierclimate.com" at bounding box center [351, 59] width 135 height 52
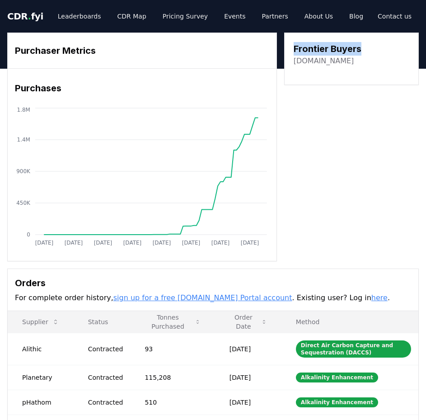
copy h3 "Frontier Buyers"
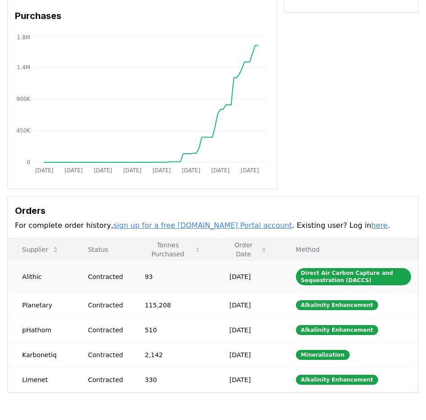
scroll to position [90, 0]
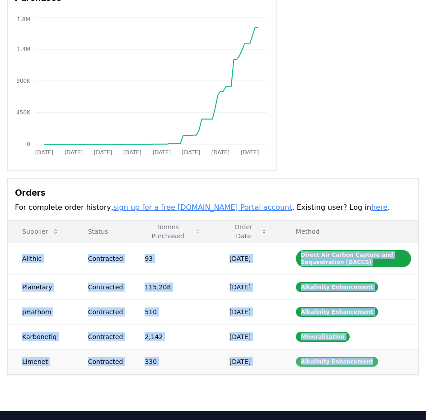
drag, startPoint x: 24, startPoint y: 257, endPoint x: 361, endPoint y: 361, distance: 353.5
click at [361, 361] on tbody "Alithic Contracted 93 Sep 02, 2025 Direct Air Carbon Capture and Sequestration …" at bounding box center [213, 308] width 411 height 132
copy tbody "Alithic Contracted 93 Sep 02, 2025 Direct Air Carbon Capture and Sequestration …"
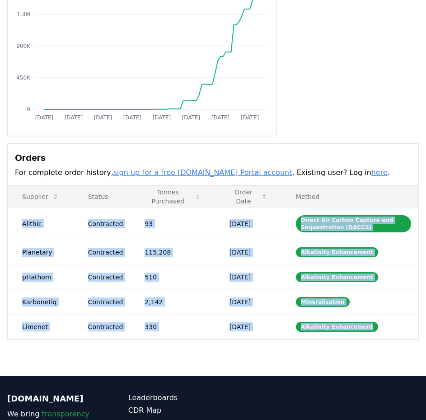
scroll to position [136, 0]
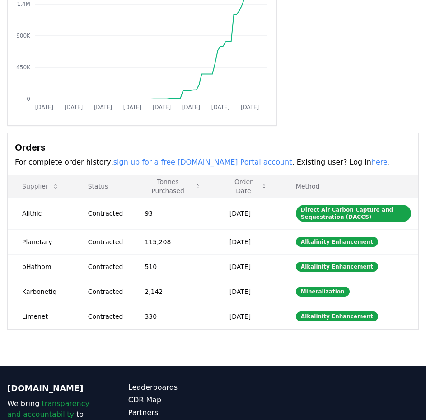
click at [353, 149] on h3 "Orders" at bounding box center [213, 148] width 397 height 14
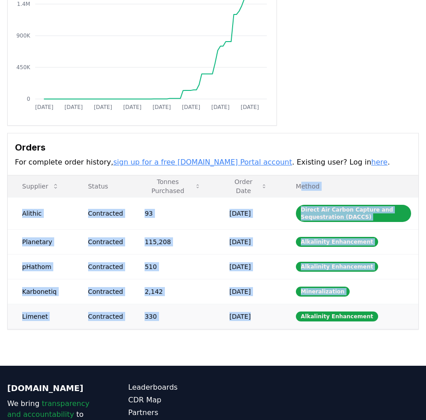
drag, startPoint x: 296, startPoint y: 188, endPoint x: 349, endPoint y: 304, distance: 127.9
click at [349, 304] on table "Supplier Status Tonnes Purchased Order Date Method Alithic Contracted 93 Sep 02…" at bounding box center [213, 252] width 411 height 154
click at [349, 304] on td "Alkalinity Enhancement" at bounding box center [350, 316] width 137 height 25
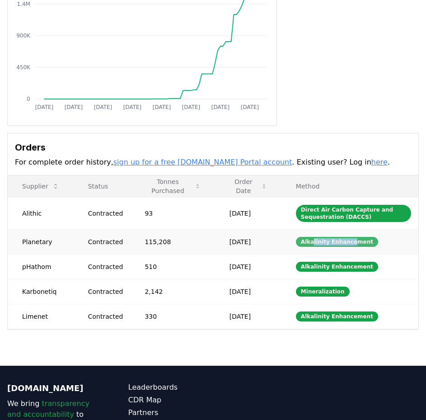
drag, startPoint x: 323, startPoint y: 242, endPoint x: 345, endPoint y: 242, distance: 22.2
click at [345, 242] on div "Alkalinity Enhancement" at bounding box center [337, 242] width 82 height 10
click at [364, 152] on h3 "Orders" at bounding box center [213, 148] width 397 height 14
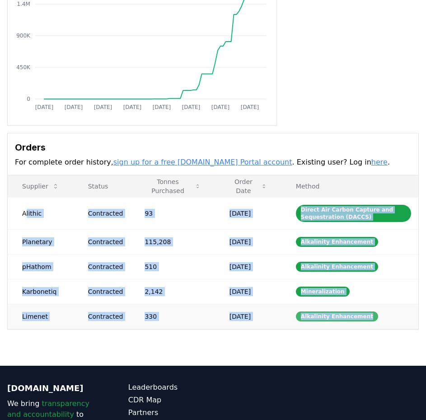
drag, startPoint x: 27, startPoint y: 213, endPoint x: 364, endPoint y: 317, distance: 352.8
click at [364, 317] on tbody "Alithic Contracted 93 Sep 02, 2025 Direct Air Carbon Capture and Sequestration …" at bounding box center [213, 263] width 411 height 132
click at [365, 316] on div "Alkalinity Enhancement" at bounding box center [337, 317] width 82 height 10
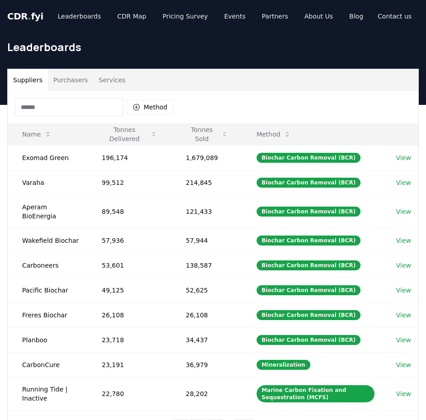
click at [69, 77] on button "Purchasers" at bounding box center [71, 80] width 46 height 22
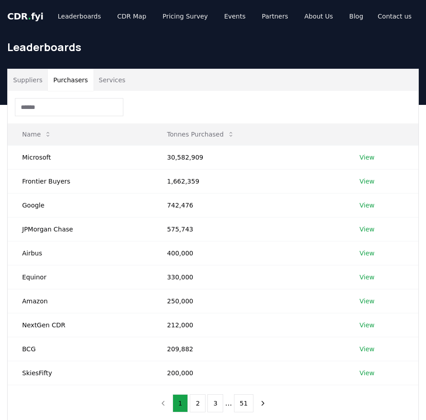
click at [28, 81] on button "Suppliers" at bounding box center [28, 80] width 40 height 22
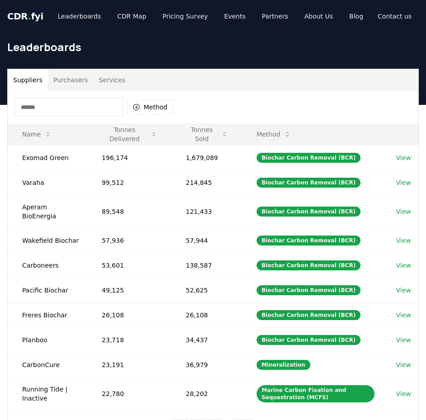
click at [70, 78] on button "Purchasers" at bounding box center [71, 80] width 46 height 22
click at [24, 80] on button "Suppliers" at bounding box center [28, 80] width 40 height 22
click at [156, 106] on button "Method" at bounding box center [150, 107] width 47 height 14
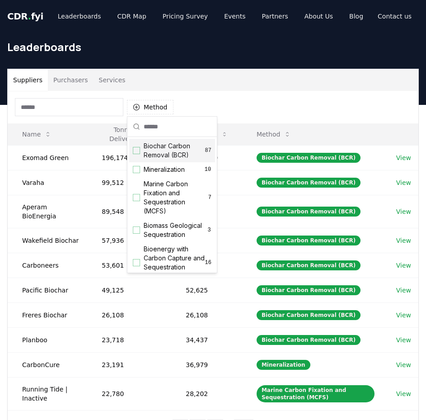
click at [194, 91] on div "Method" at bounding box center [213, 107] width 411 height 33
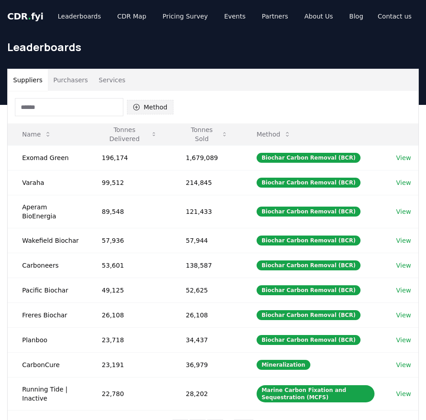
click at [161, 112] on button "Method" at bounding box center [150, 107] width 47 height 14
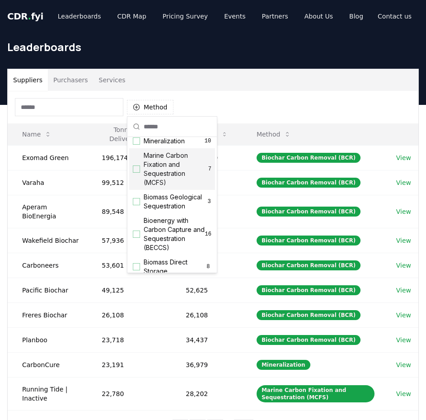
scroll to position [45, 0]
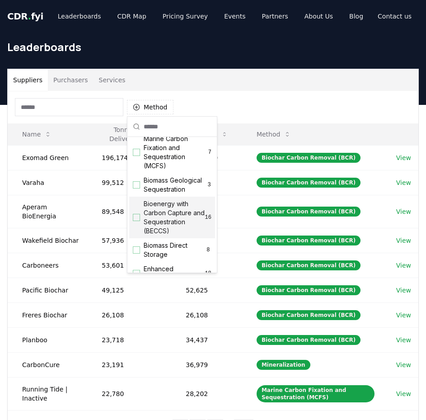
click at [172, 213] on span "Bioenergy with Carbon Capture and Sequestration (BECCS)" at bounding box center [175, 217] width 62 height 36
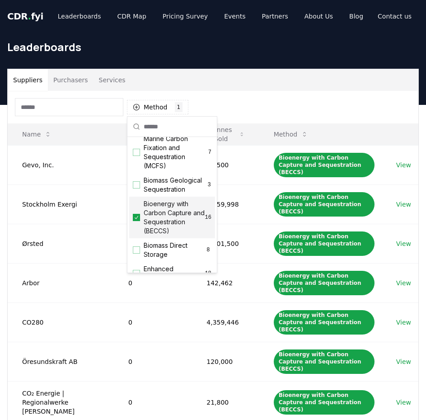
click at [239, 81] on div "Suppliers Purchasers Services" at bounding box center [213, 80] width 411 height 22
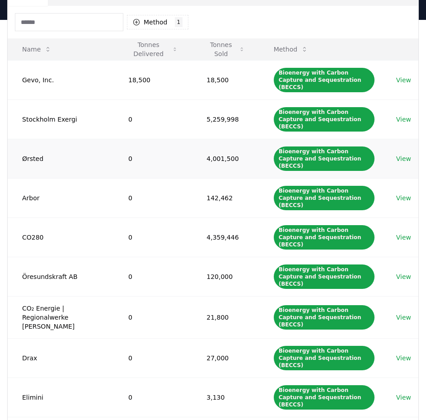
scroll to position [90, 0]
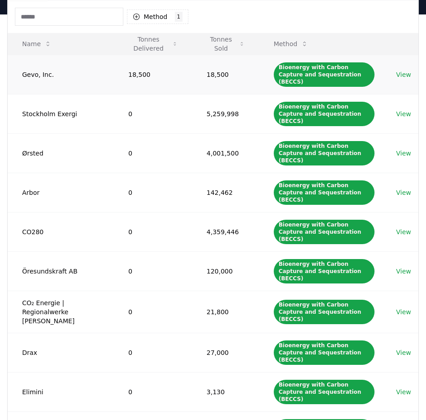
click at [402, 70] on link "View" at bounding box center [404, 74] width 15 height 9
click at [401, 109] on link "View" at bounding box center [404, 113] width 15 height 9
click at [400, 149] on link "View" at bounding box center [404, 153] width 15 height 9
click at [406, 227] on link "View" at bounding box center [404, 231] width 15 height 9
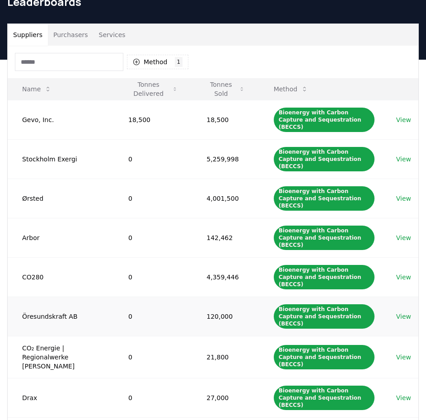
scroll to position [0, 0]
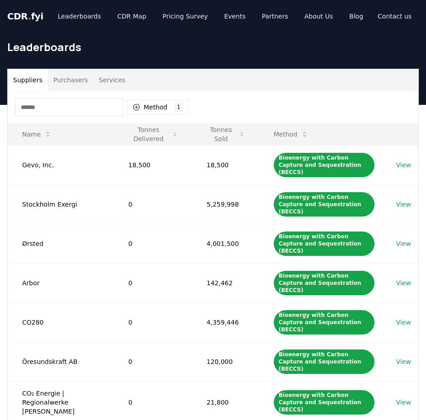
click at [228, 111] on div "Method 1 Bioenergy with Carbon Capture and Sequestration (BECCS)" at bounding box center [213, 107] width 411 height 33
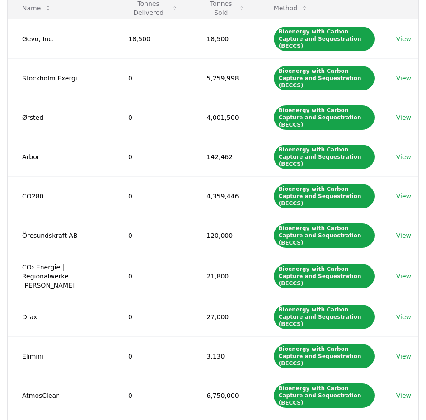
scroll to position [136, 0]
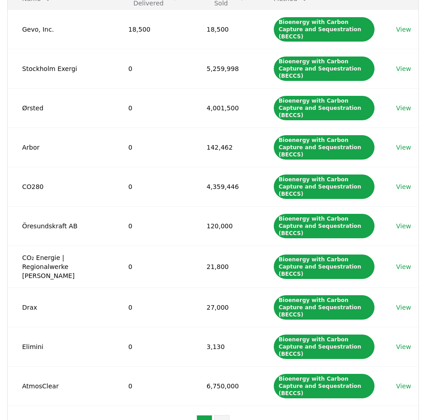
click at [222, 415] on button "2" at bounding box center [222, 424] width 16 height 18
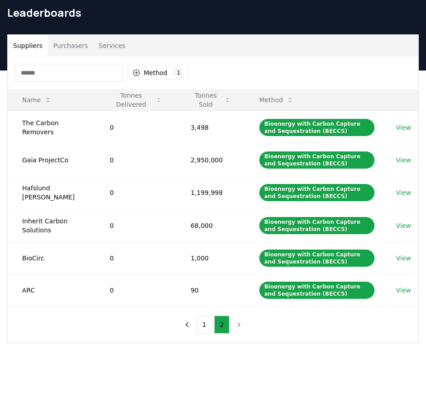
scroll to position [0, 0]
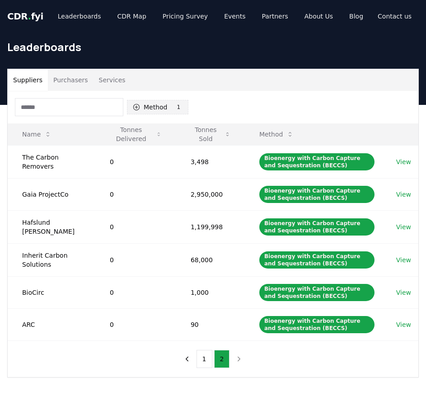
click at [147, 109] on button "Method 1 Bioenergy with Carbon Capture and Sequestration (BECCS)" at bounding box center [158, 107] width 62 height 14
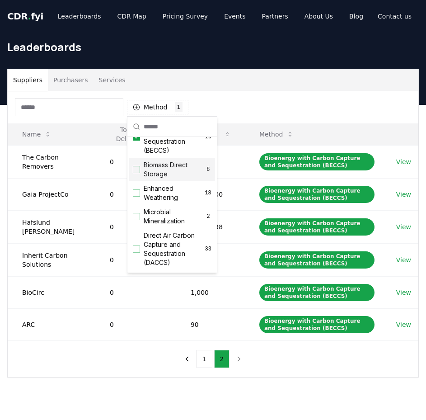
scroll to position [136, 0]
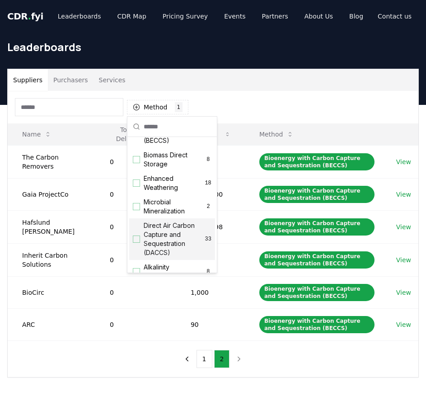
click at [170, 249] on span "Direct Air Carbon Capture and Sequestration (DACCS)" at bounding box center [175, 239] width 62 height 36
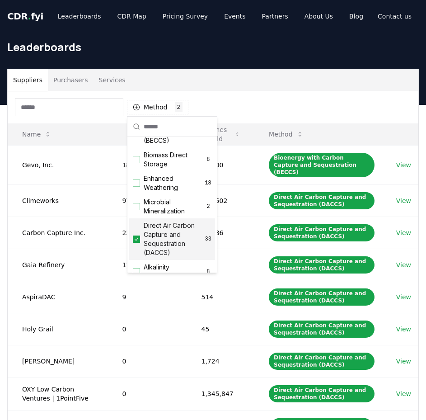
scroll to position [45, 0]
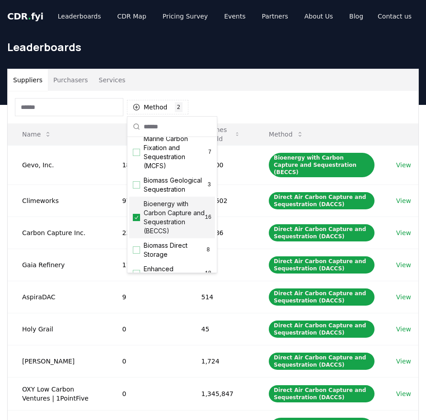
click at [165, 215] on span "Bioenergy with Carbon Capture and Sequestration (BECCS)" at bounding box center [175, 217] width 62 height 36
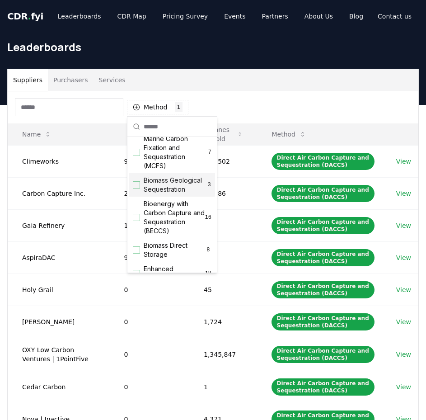
click at [256, 95] on div "Method 1 Direct Air Carbon Capture and Sequestration (DACCS)" at bounding box center [213, 107] width 411 height 33
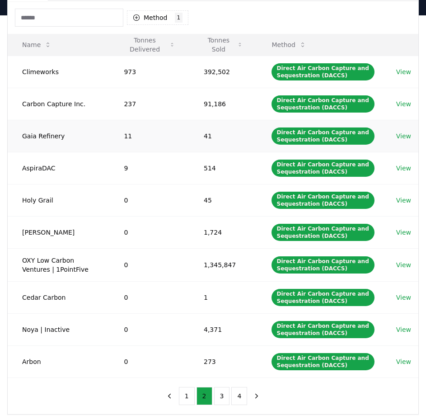
scroll to position [181, 0]
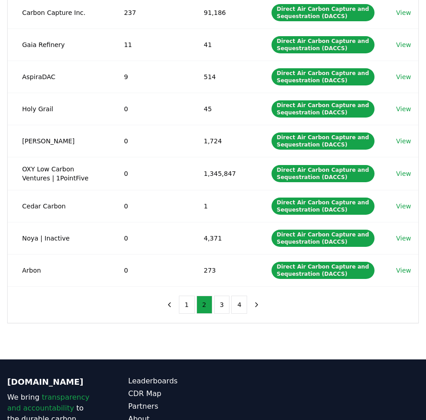
click at [243, 309] on button "4" at bounding box center [240, 305] width 16 height 18
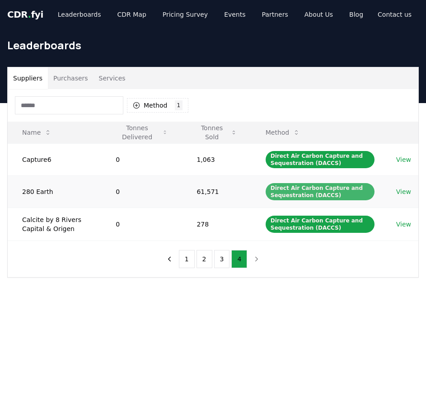
scroll to position [0, 0]
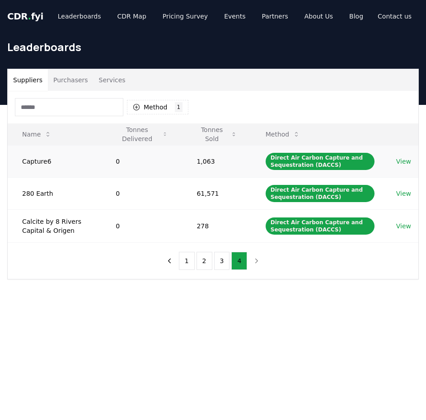
click at [398, 164] on link "View" at bounding box center [404, 161] width 15 height 9
click at [291, 321] on main "Suppliers Purchasers Services Method 1 Direct Air Carbon Capture and Sequestrat…" at bounding box center [213, 315] width 426 height 420
click at [199, 297] on div "Suppliers Purchasers Services Method 1 Direct Air Carbon Capture and Sequestrat…" at bounding box center [213, 210] width 426 height 211
click at [187, 76] on div "Suppliers Purchasers Services" at bounding box center [213, 80] width 411 height 22
click at [225, 85] on div "Suppliers Purchasers Services" at bounding box center [213, 80] width 411 height 22
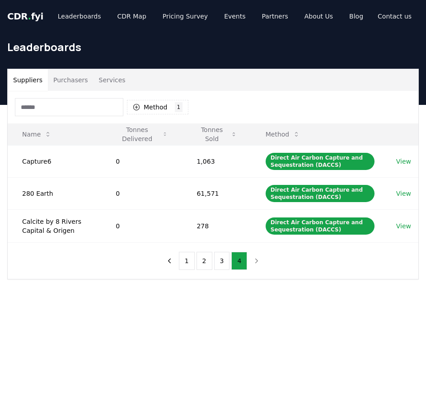
click at [232, 102] on div "Method 1 Direct Air Carbon Capture and Sequestration (DACCS)" at bounding box center [213, 107] width 411 height 33
click at [254, 69] on div "Suppliers Purchasers Services Method 1 Direct Air Carbon Capture and Sequestrat…" at bounding box center [213, 174] width 412 height 211
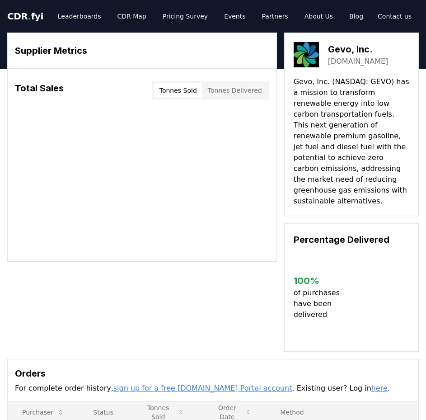
scroll to position [181, 0]
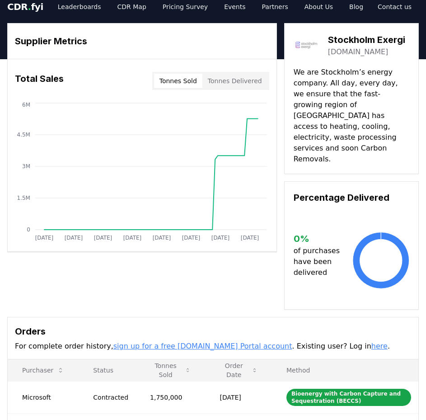
scroll to position [136, 0]
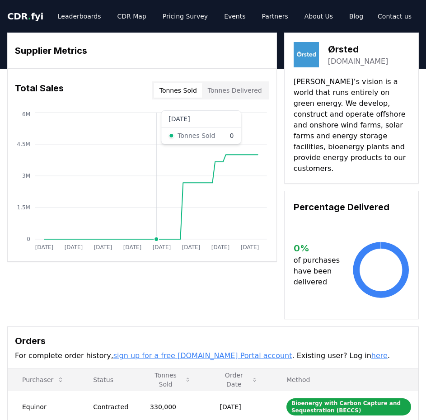
scroll to position [226, 0]
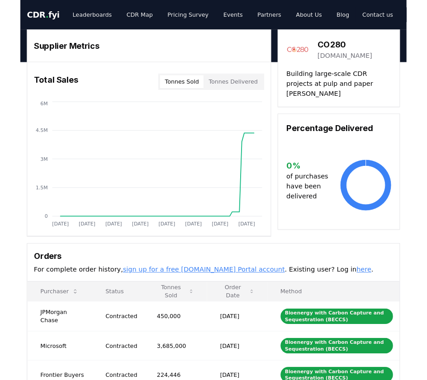
scroll to position [181, 0]
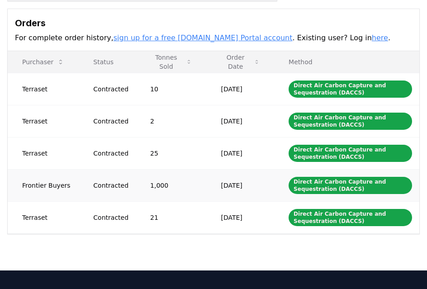
scroll to position [271, 0]
